Goal: Find specific page/section: Find specific page/section

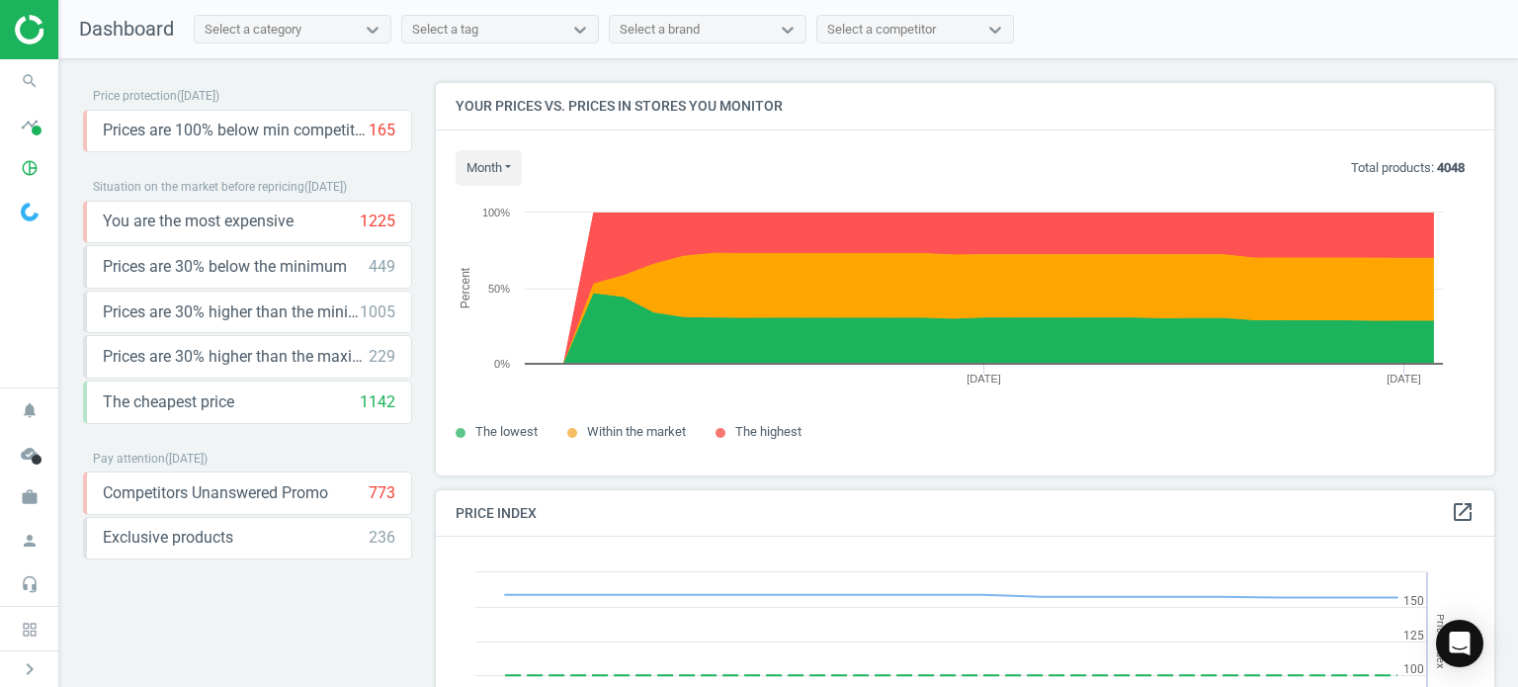
scroll to position [485, 1073]
click at [24, 75] on icon "search" at bounding box center [30, 81] width 38 height 38
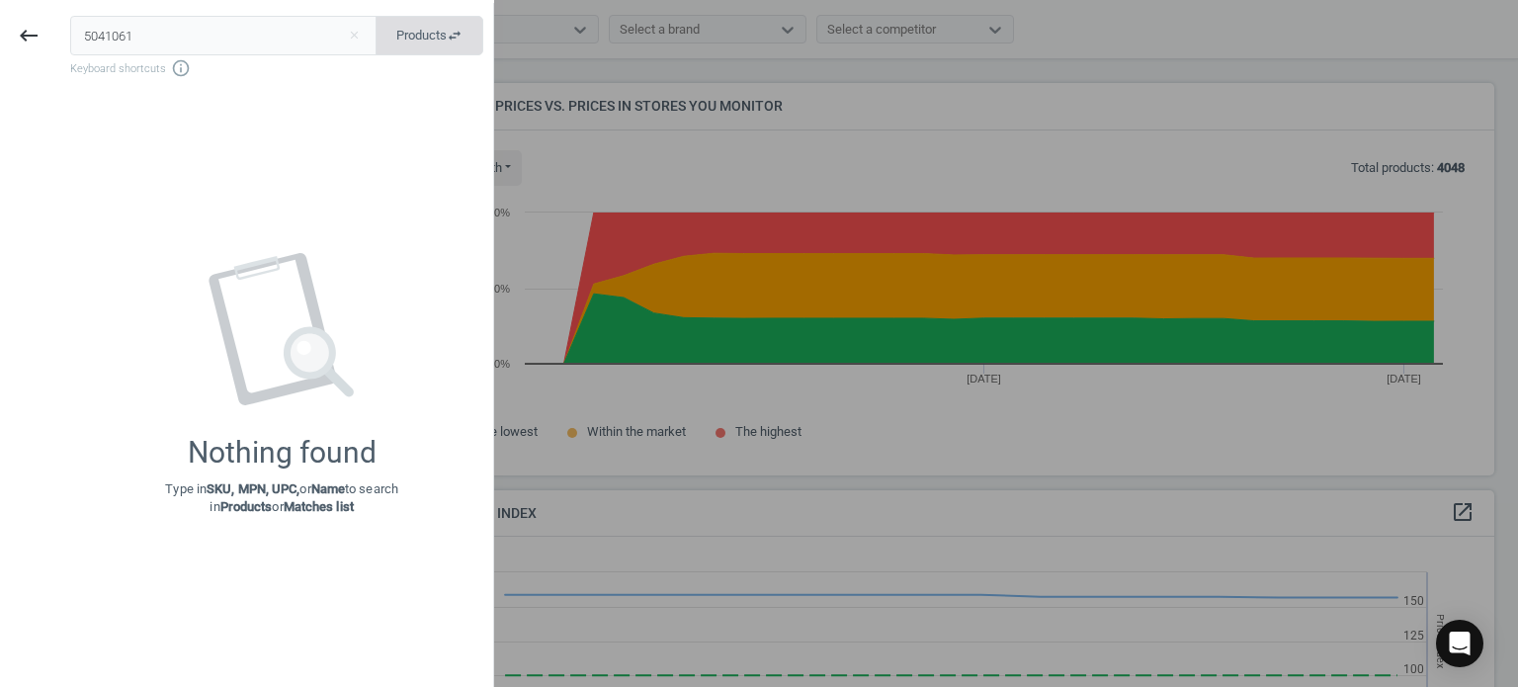
type input "5041061"
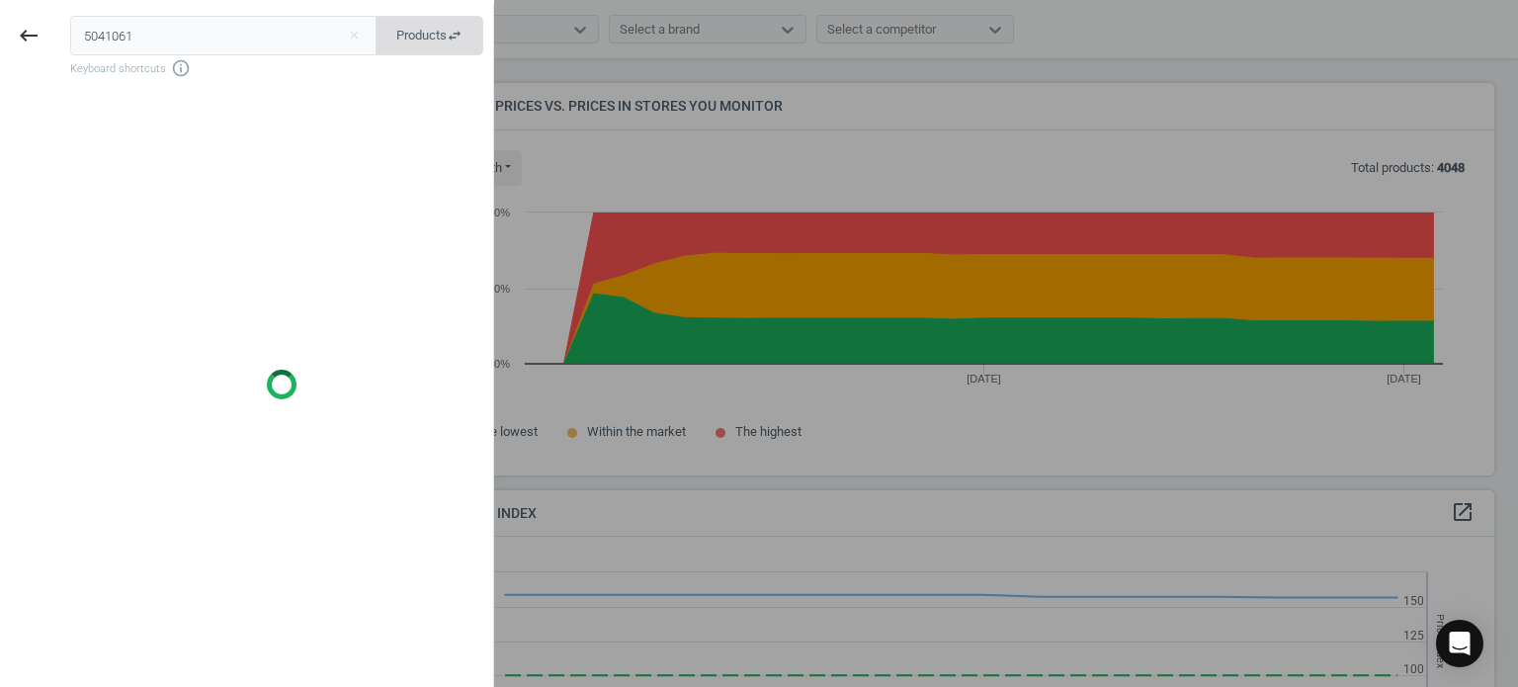
click at [462, 44] on button "Products swap_horiz" at bounding box center [430, 36] width 108 height 40
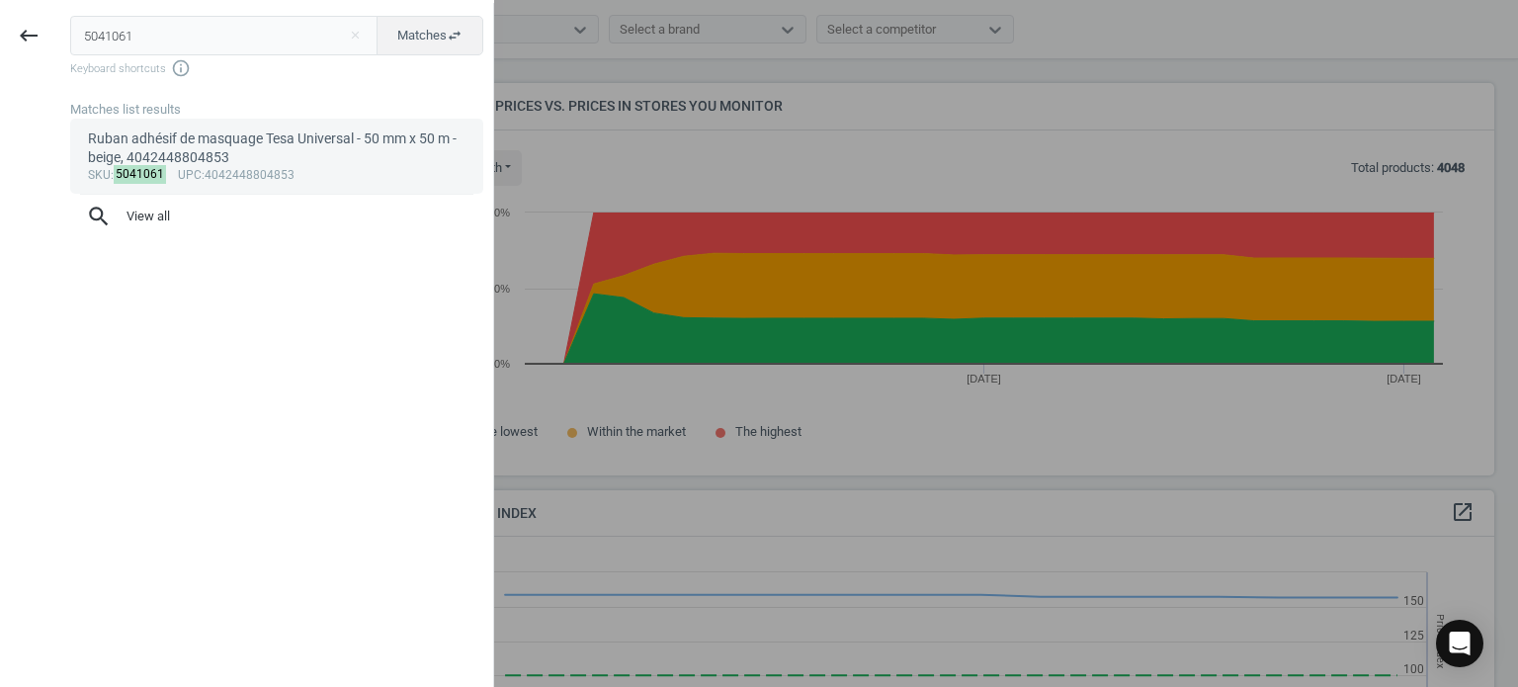
click at [293, 165] on div "Ruban adhésif de masquage Tesa Universal - 50 mm x 50 m - beige, 4042448804853" at bounding box center [277, 148] width 379 height 39
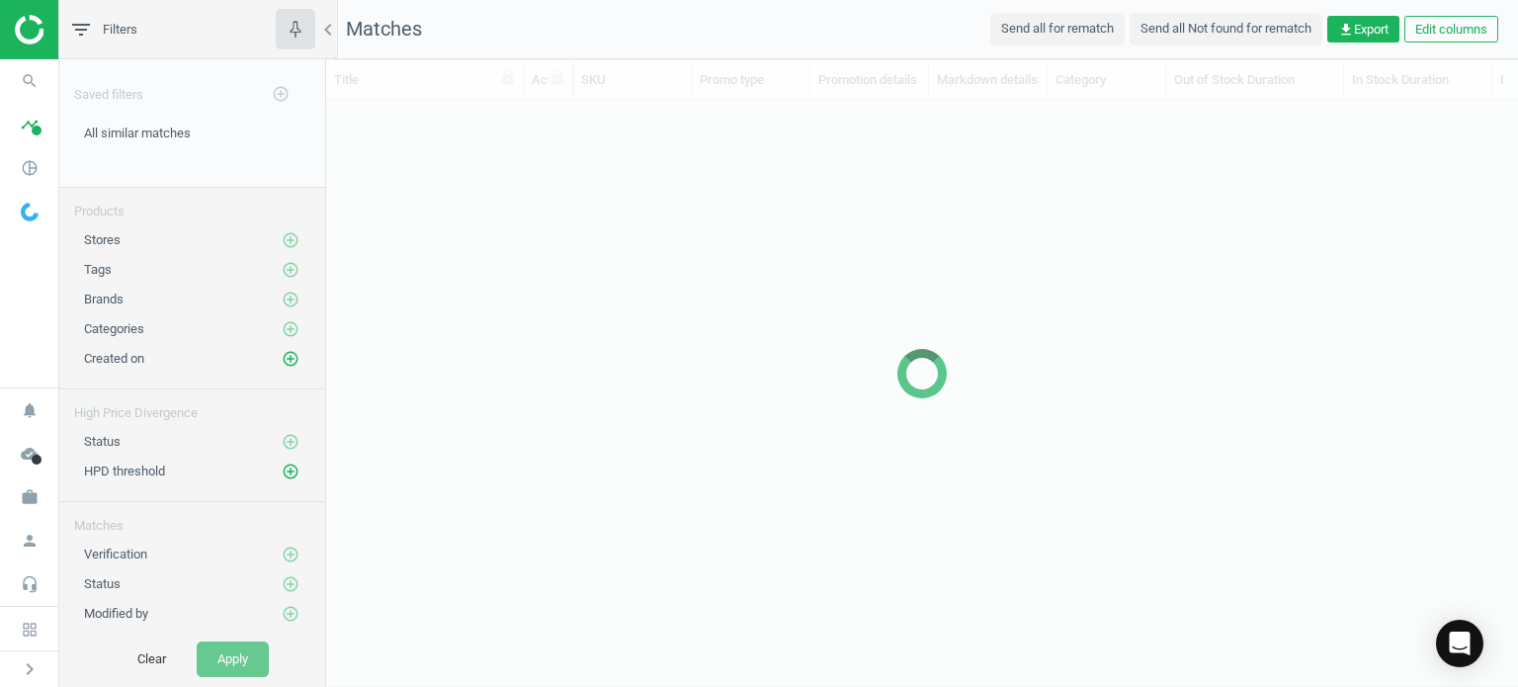
scroll to position [16, 16]
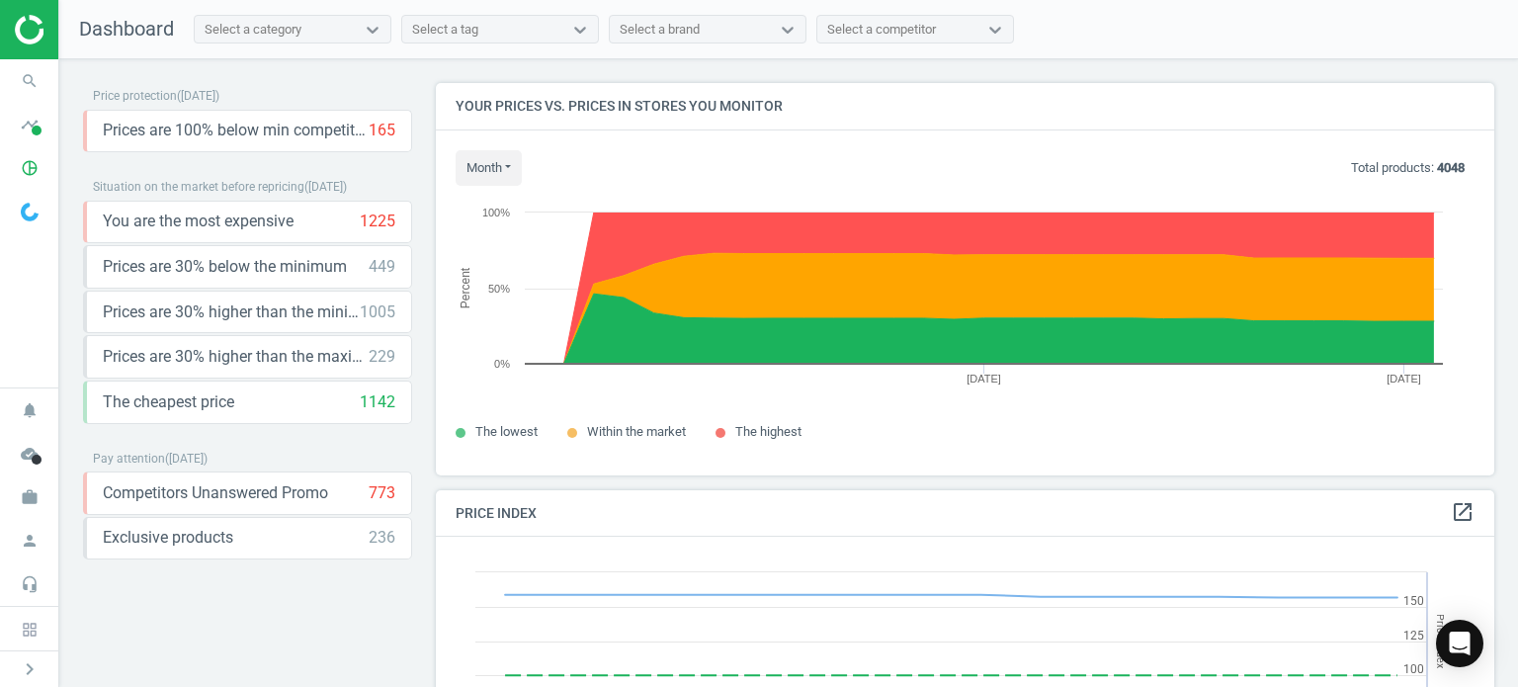
scroll to position [422, 1073]
click at [26, 82] on icon "search" at bounding box center [30, 81] width 38 height 38
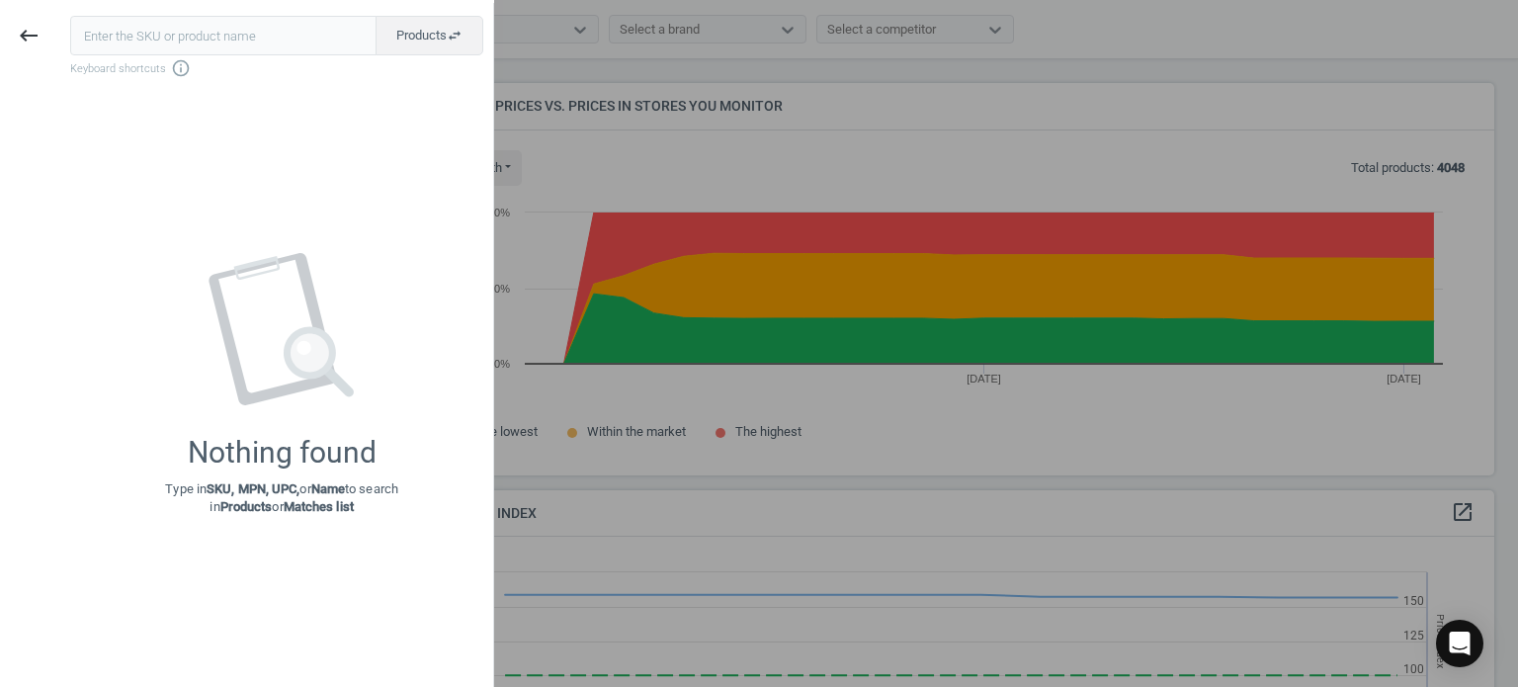
click at [145, 40] on input "text" at bounding box center [223, 36] width 306 height 40
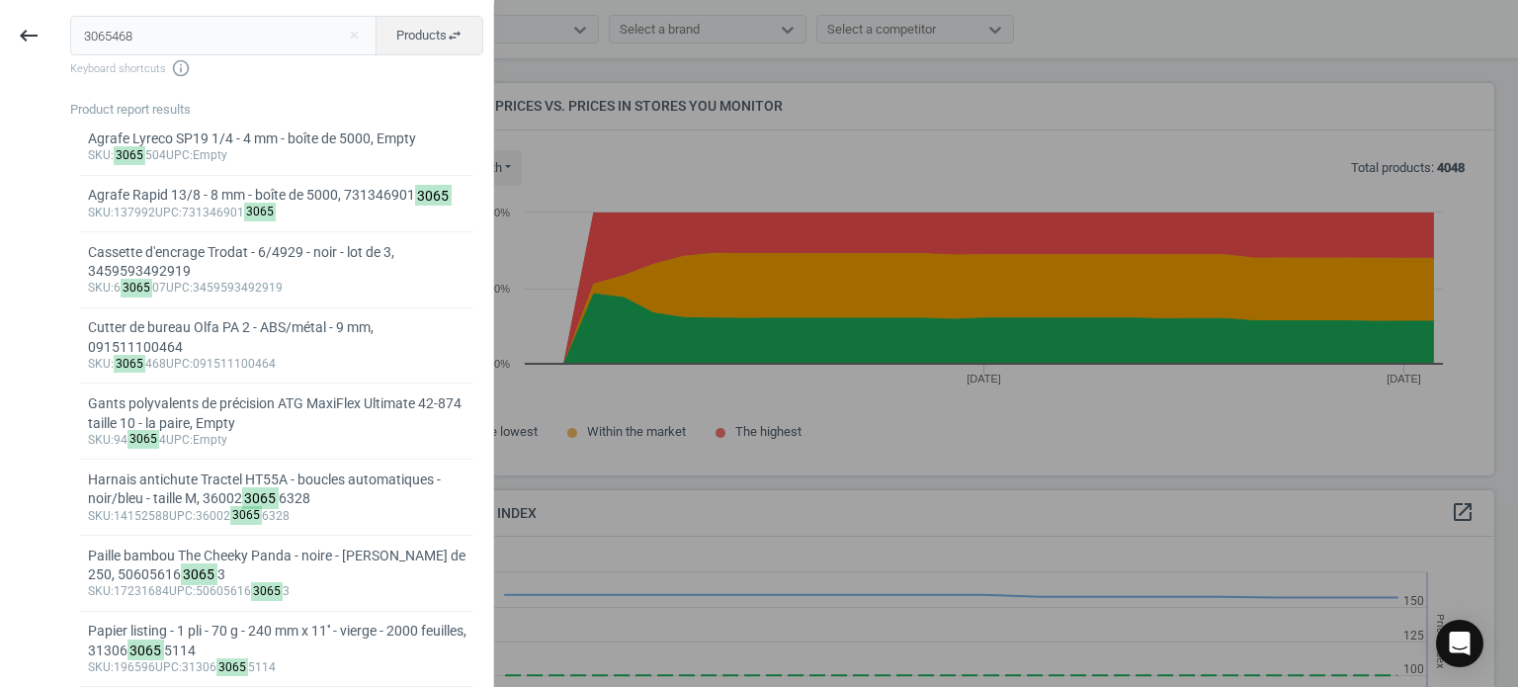
type input "3065468"
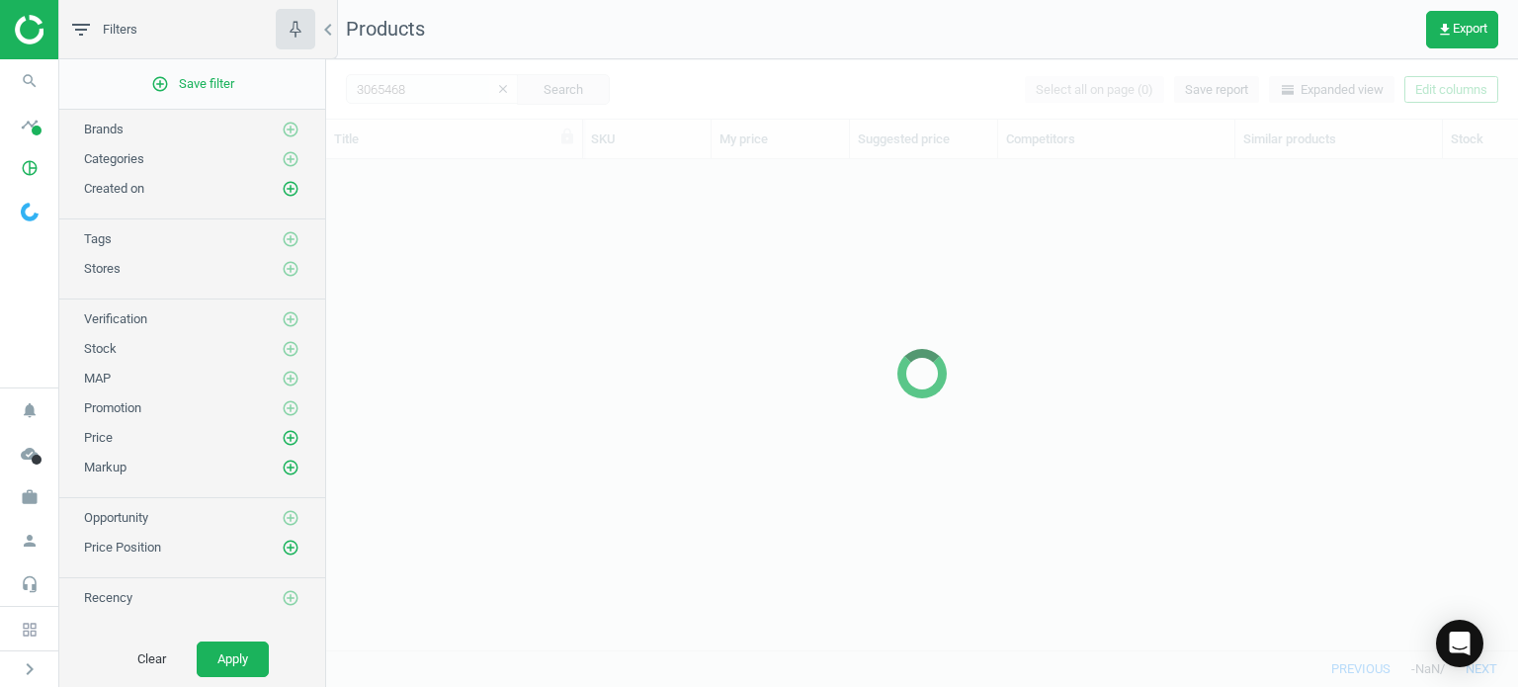
scroll to position [462, 1176]
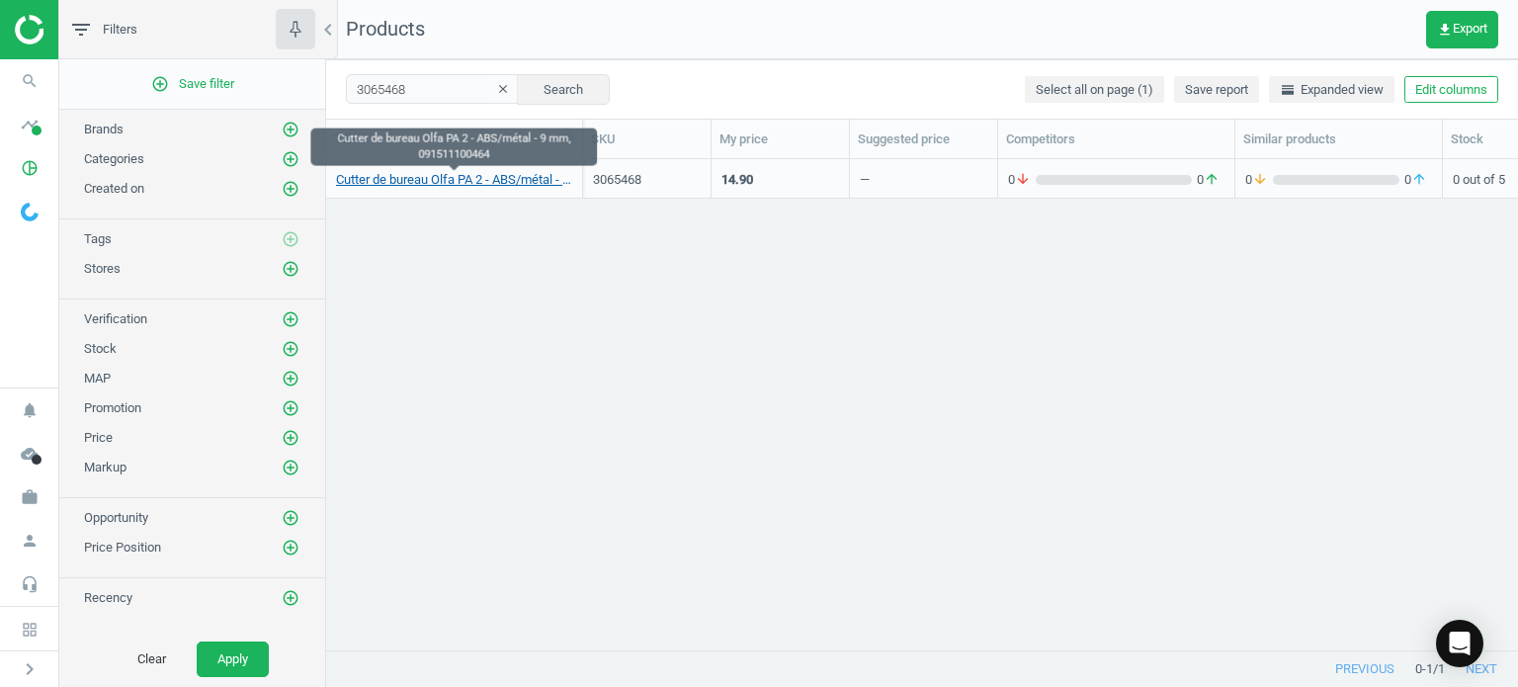
click at [383, 177] on link "Cutter de bureau Olfa PA 2 - ABS/métal - 9 mm, 091511100464" at bounding box center [454, 180] width 236 height 18
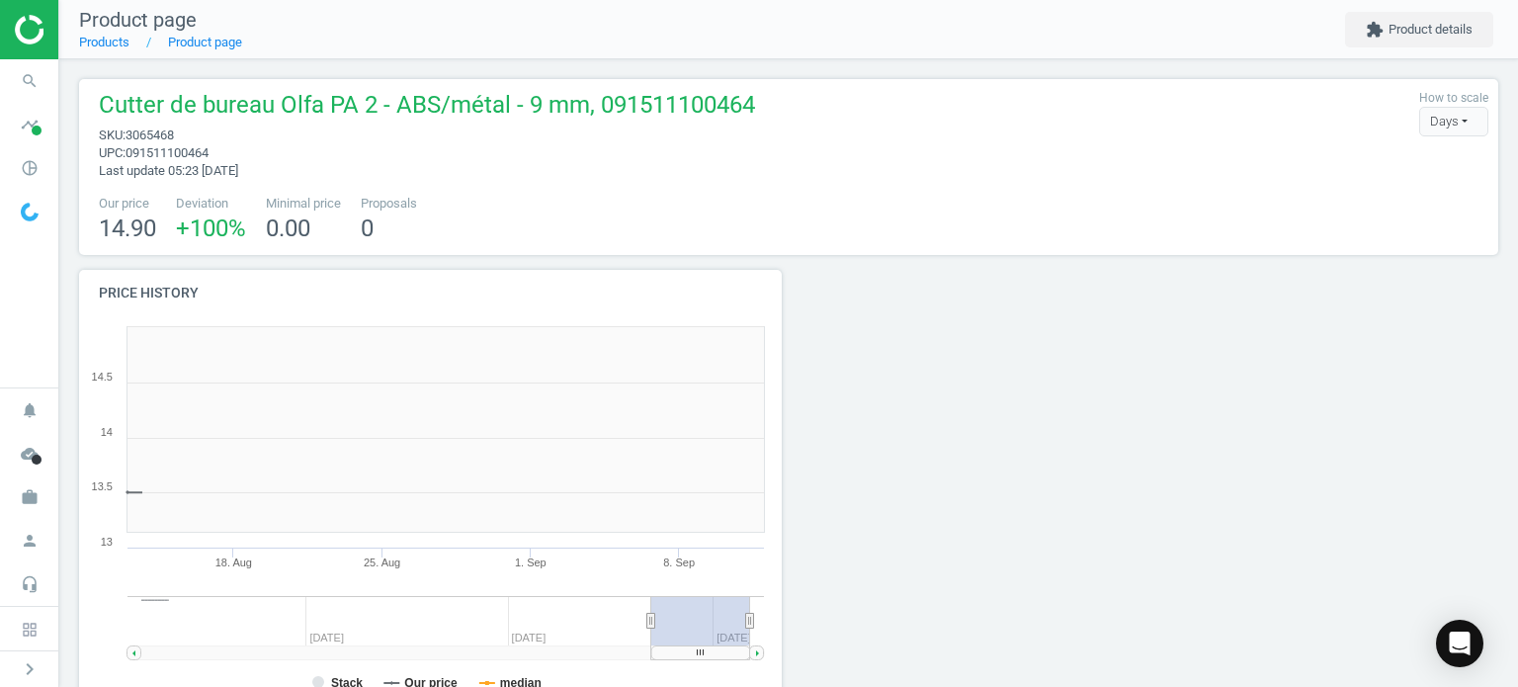
scroll to position [426, 725]
